Goal: Navigation & Orientation: Find specific page/section

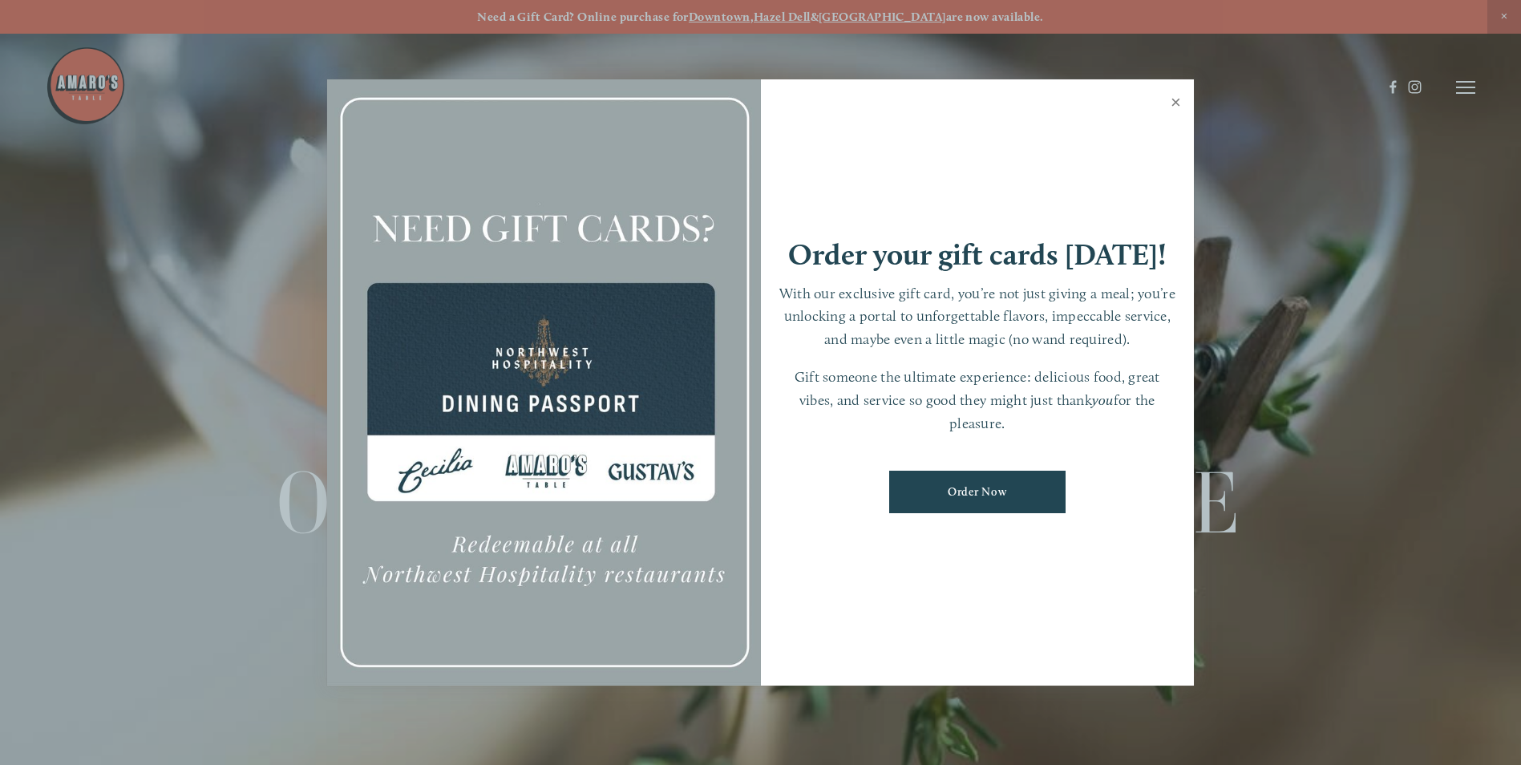
click at [1176, 103] on link "Close" at bounding box center [1176, 104] width 31 height 45
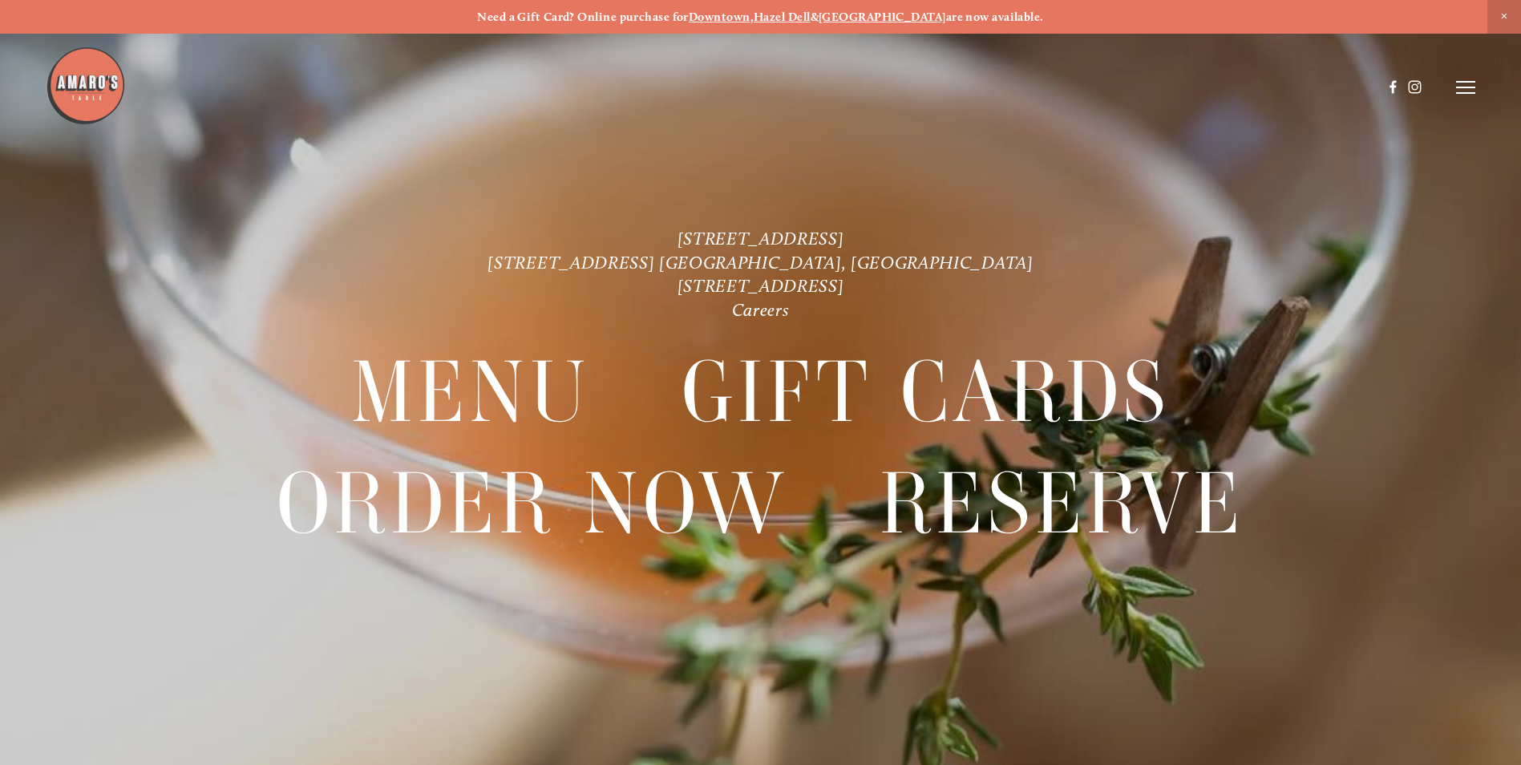
click at [1436, 84] on header "Menu Order Now Visit Gallery 0" at bounding box center [761, 87] width 1430 height 175
click at [1457, 85] on icon at bounding box center [1466, 87] width 19 height 14
click at [1128, 90] on span "Menu" at bounding box center [1131, 86] width 33 height 15
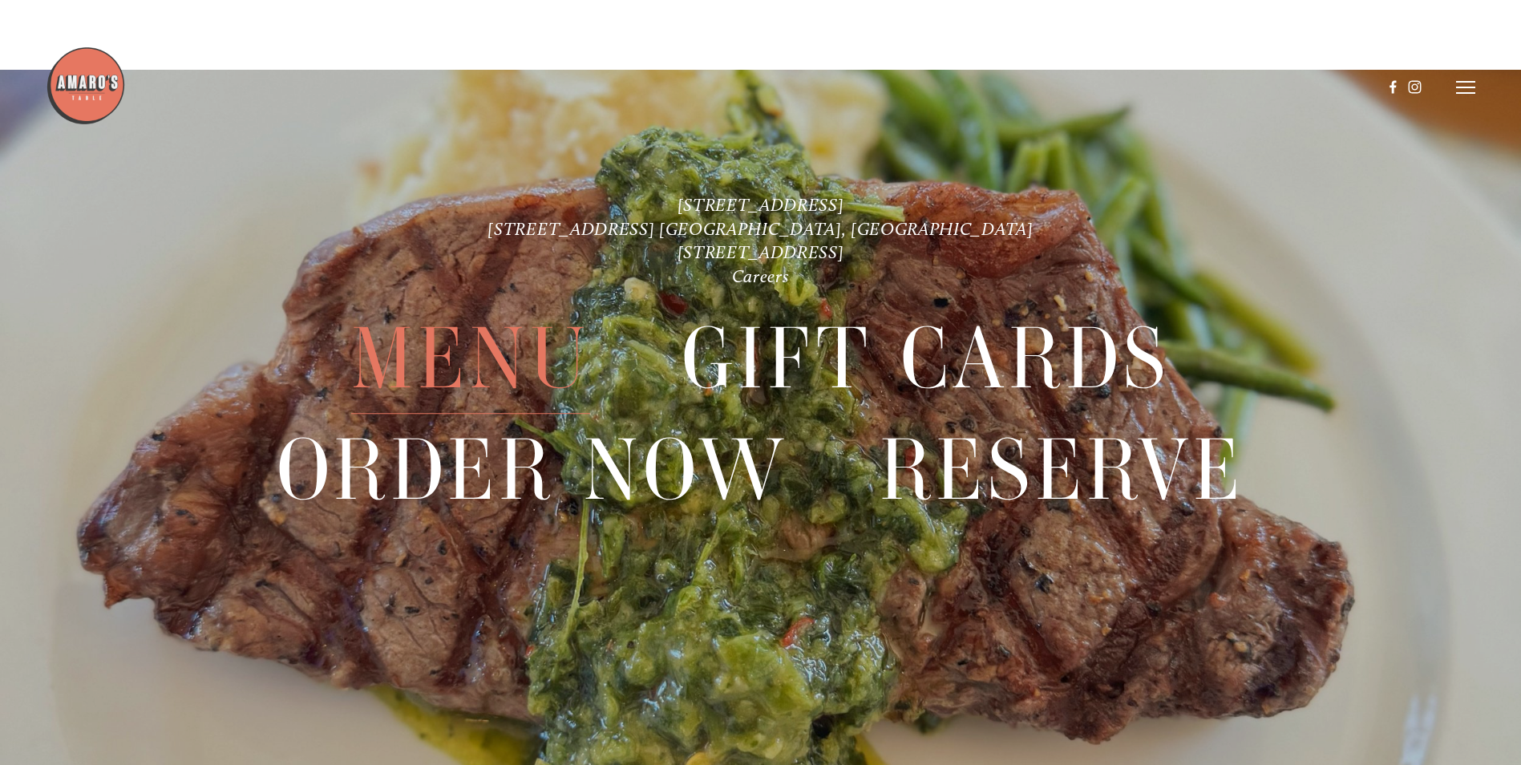
scroll to position [3805, 0]
